Goal: Check status: Verify the current state of an ongoing process or item

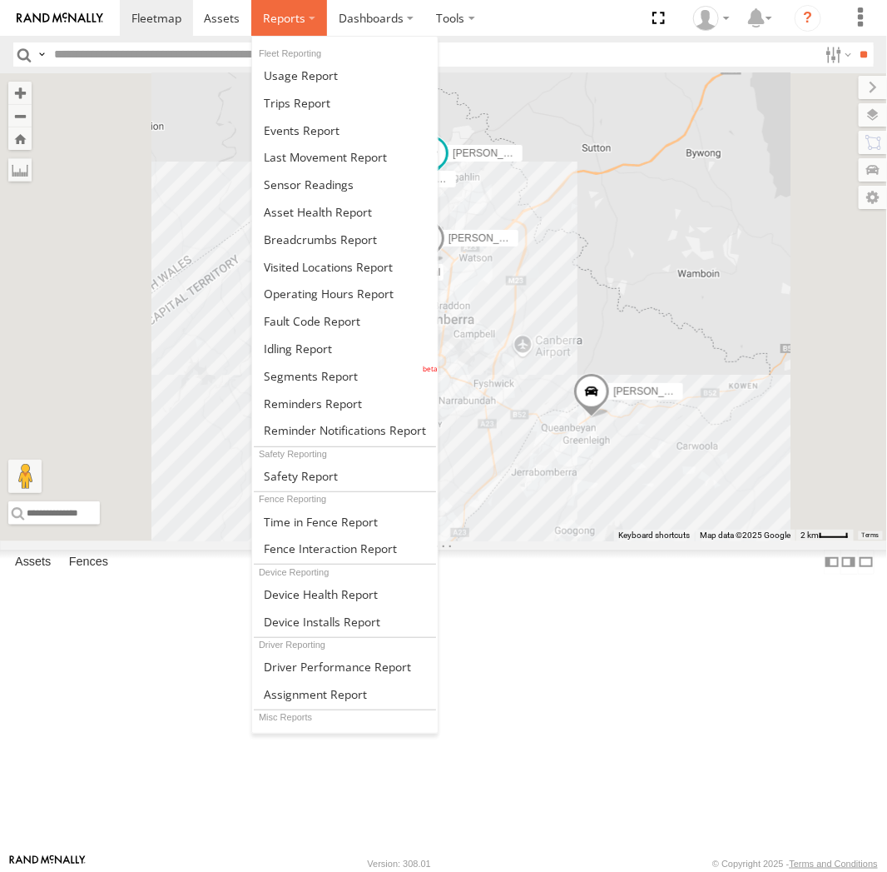
click at [283, 19] on span at bounding box center [284, 18] width 42 height 16
click at [311, 238] on span at bounding box center [320, 239] width 113 height 16
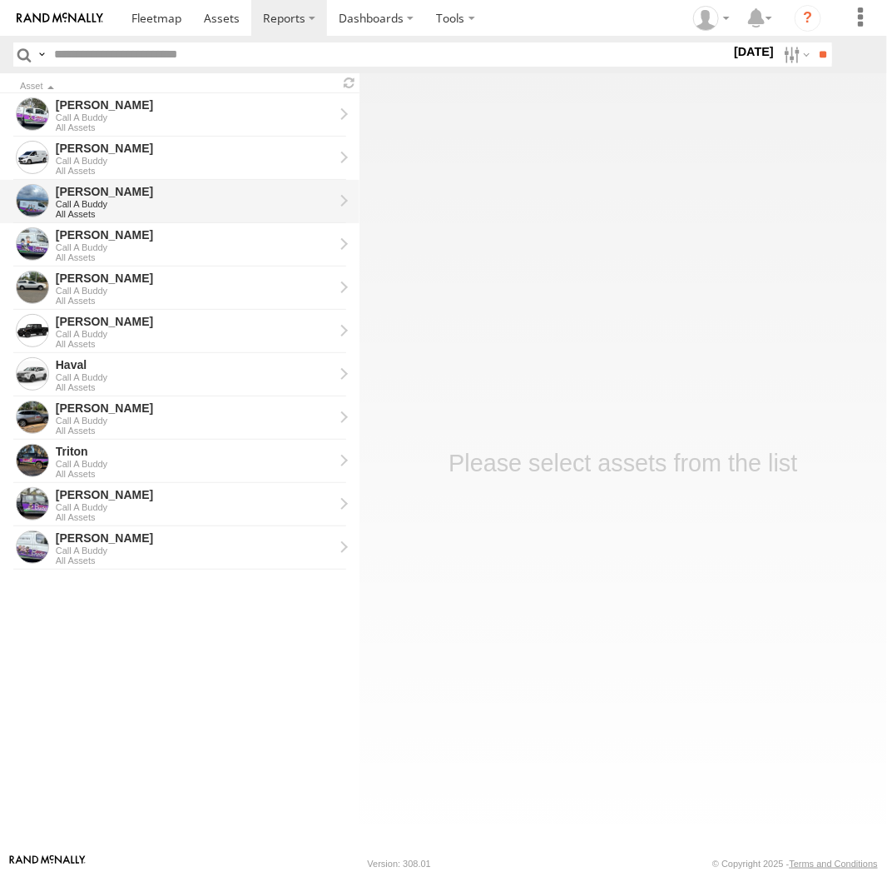
click at [87, 204] on div "Call A Buddy" at bounding box center [195, 204] width 278 height 10
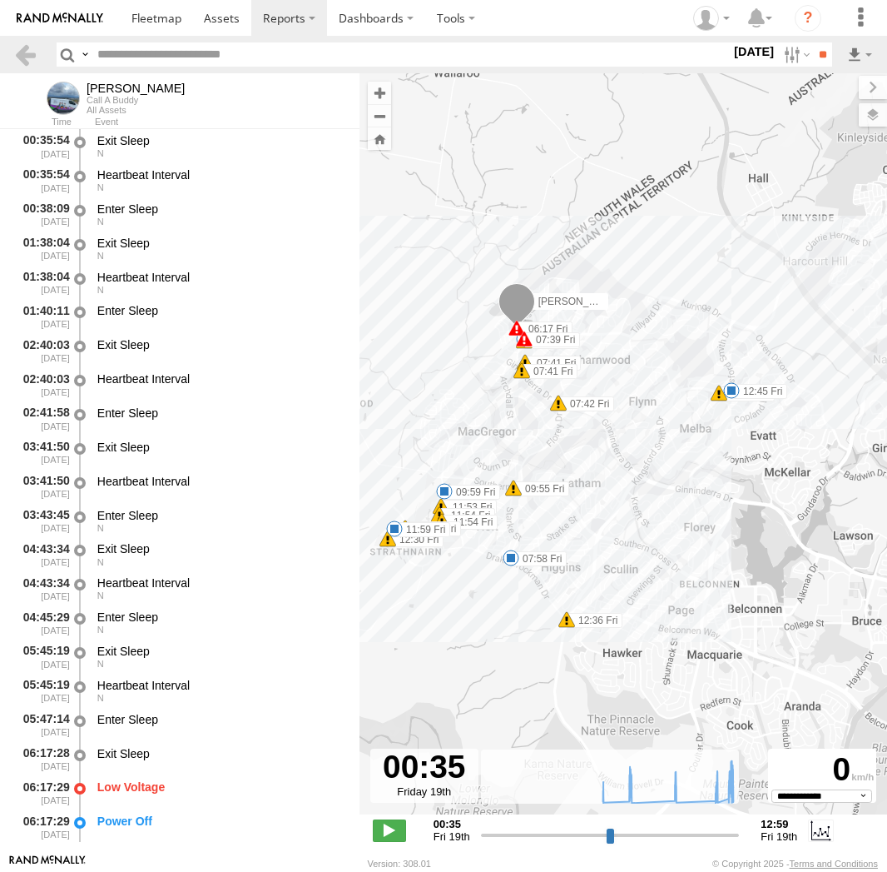
select select "**********"
click at [715, 432] on div "Jamie 06:17 Fri 06:25 Fri 06:25 Fri 07:39 Fri 07:41 Fri 07:41 Fri 07:42 Fri 07:…" at bounding box center [624, 452] width 528 height 758
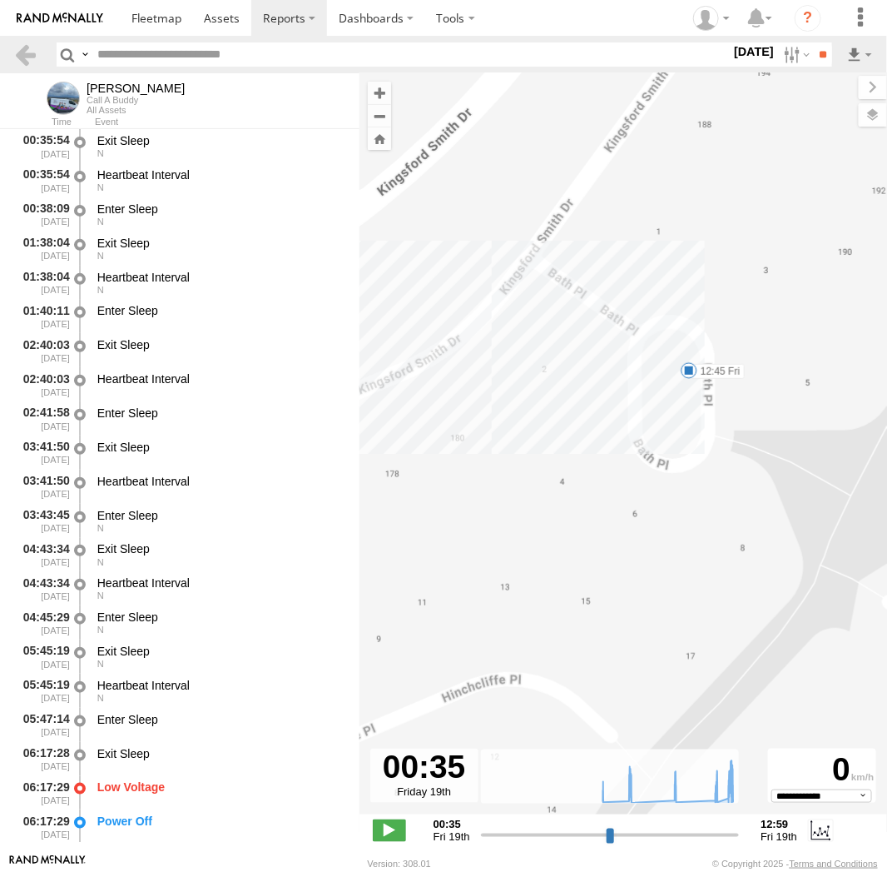
click at [688, 371] on span at bounding box center [689, 370] width 17 height 17
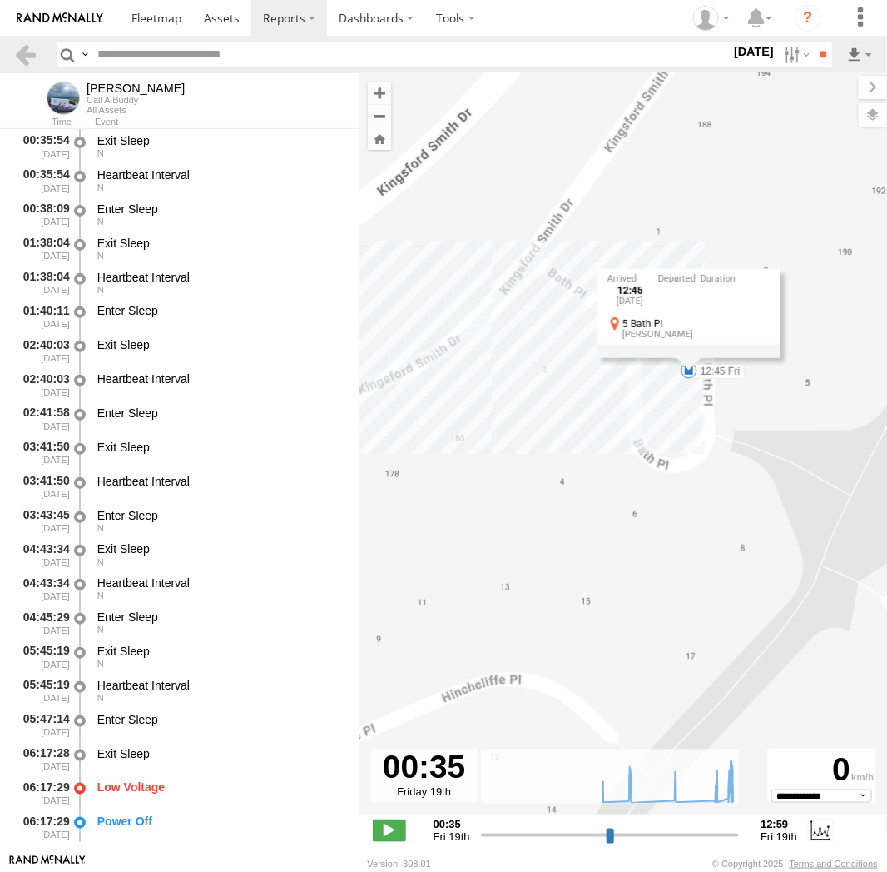
click at [688, 357] on div "12:45 Fri 19th Sep 5 Bath Pl Spence" at bounding box center [689, 312] width 183 height 89
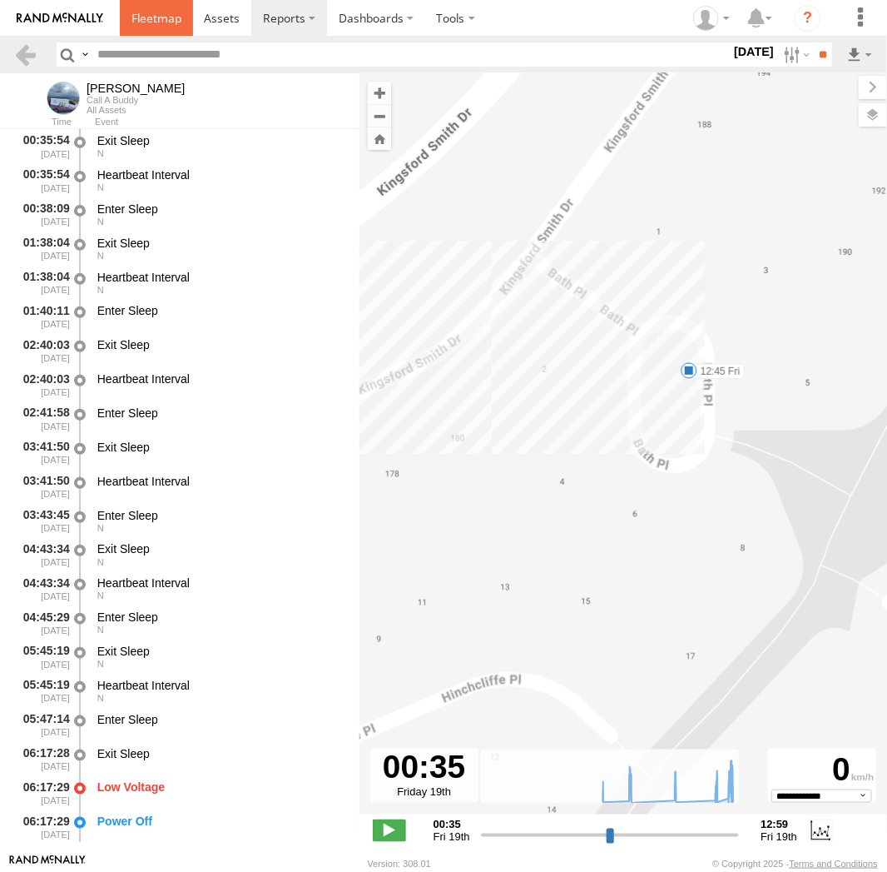
click at [155, 27] on link at bounding box center [156, 18] width 73 height 36
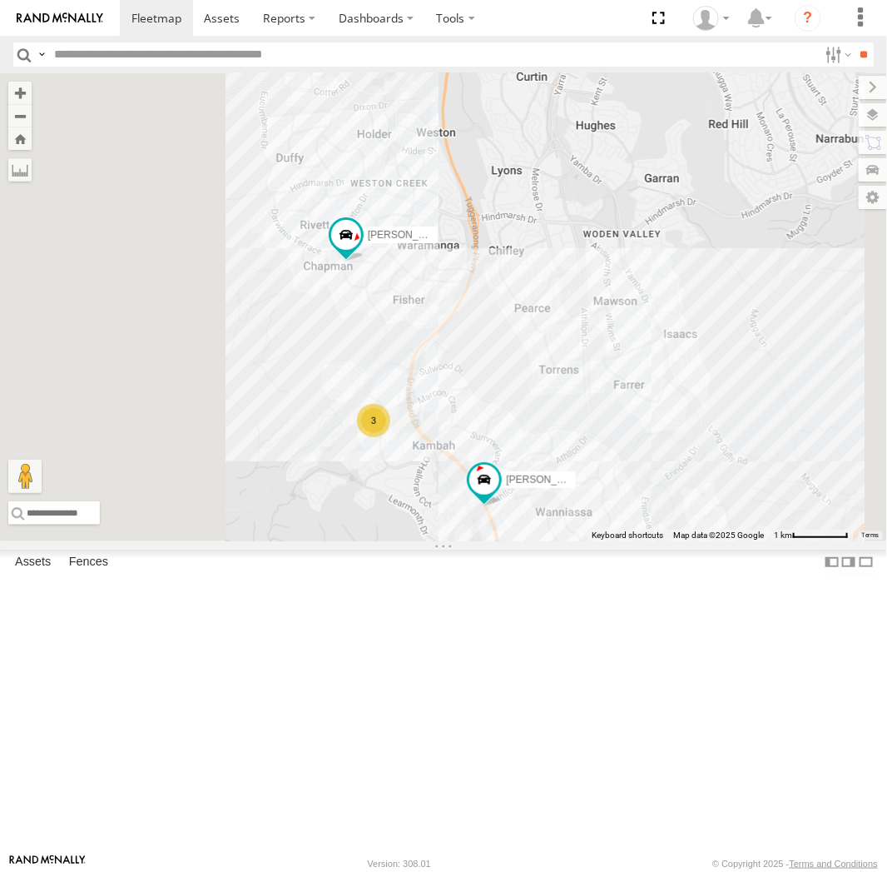
drag, startPoint x: 594, startPoint y: 603, endPoint x: 629, endPoint y: 561, distance: 54.9
click at [629, 541] on div "Michael Peter Andrew Chris Jamie Tom Daniel Kyle 3" at bounding box center [443, 307] width 887 height 468
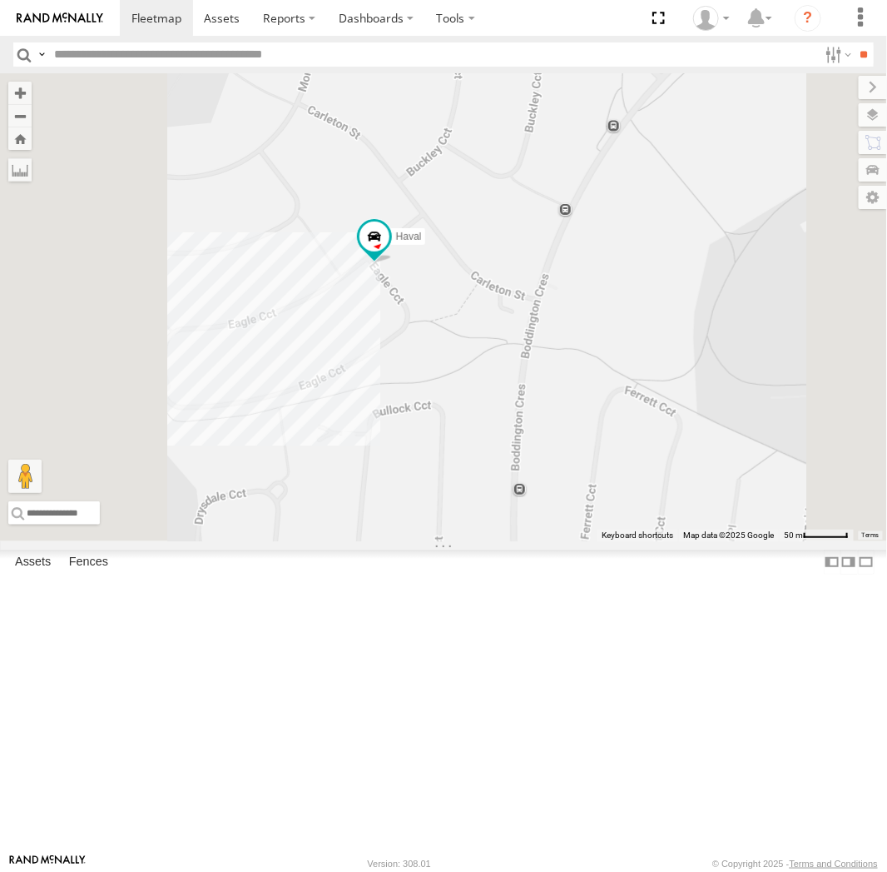
drag, startPoint x: 537, startPoint y: 515, endPoint x: 658, endPoint y: 517, distance: 120.7
click at [658, 517] on div "Michael Peter Andrew Chris Jamie Tom Daniel Kyle Haval" at bounding box center [443, 307] width 887 height 468
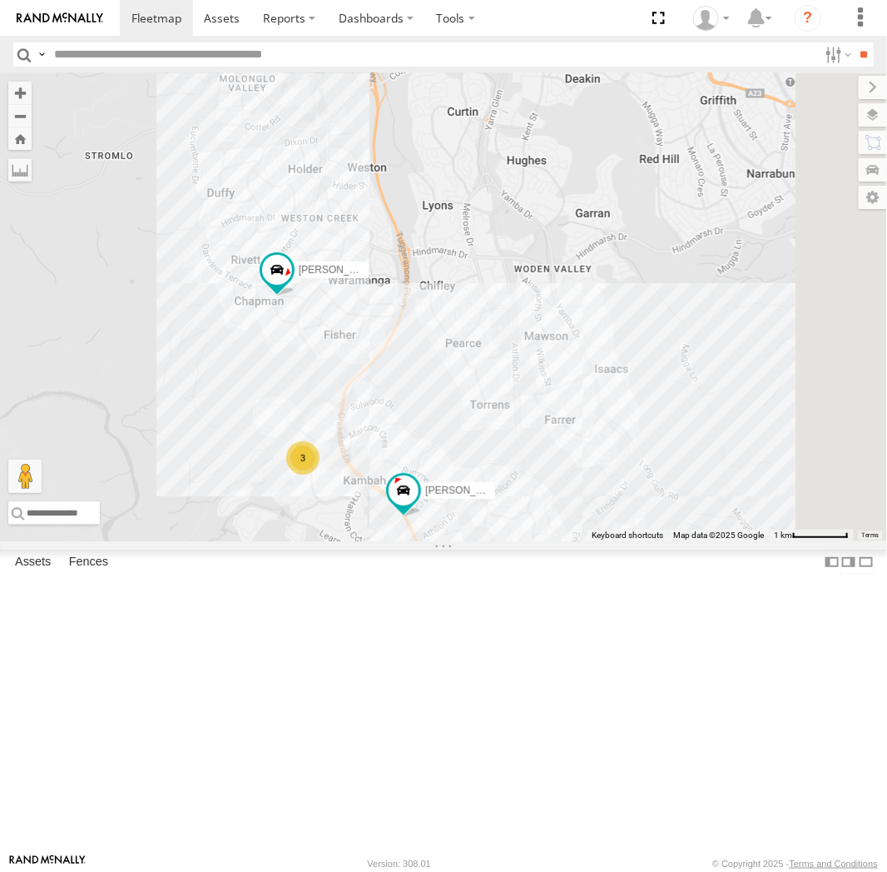
drag, startPoint x: 783, startPoint y: 453, endPoint x: 630, endPoint y: 561, distance: 186.9
click at [633, 541] on div "Michael Peter Andrew Chris Jamie Tom Daniel Kyle 3" at bounding box center [443, 307] width 887 height 468
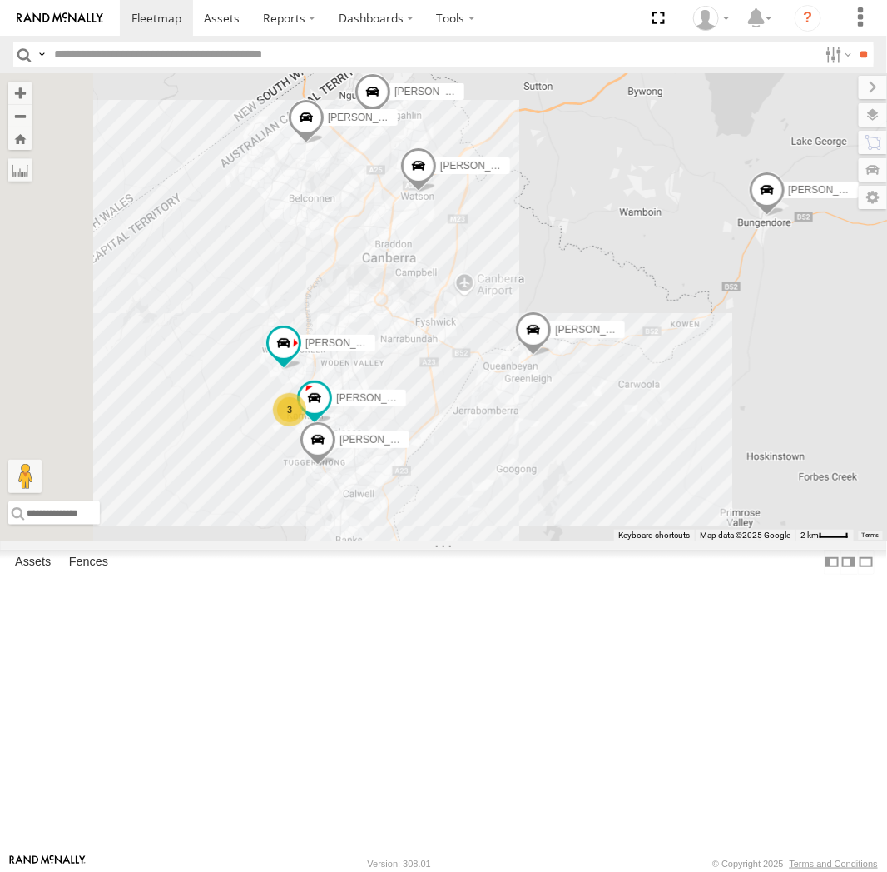
drag, startPoint x: 793, startPoint y: 451, endPoint x: 727, endPoint y: 445, distance: 66.9
click at [727, 445] on div "Michael Peter Andrew Chris Jamie Tom Daniel Kyle 3" at bounding box center [443, 307] width 887 height 468
